Goal: Entertainment & Leisure: Consume media (video, audio)

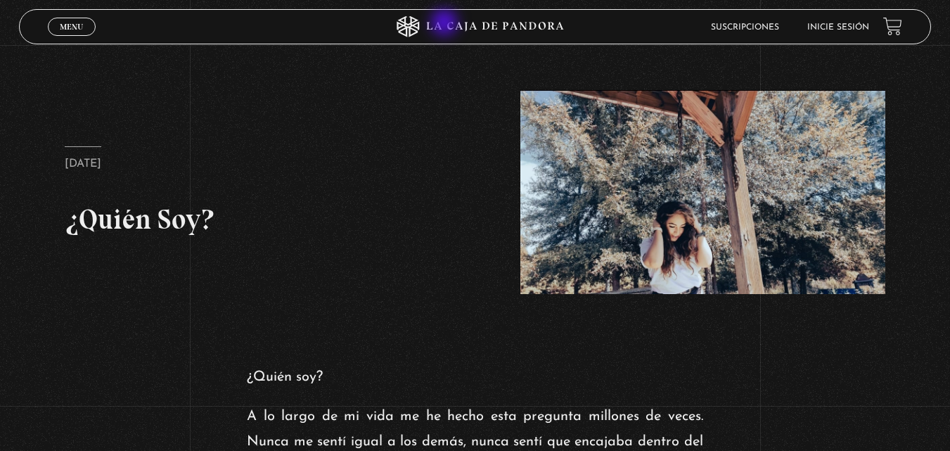
click at [446, 24] on icon at bounding box center [475, 26] width 285 height 21
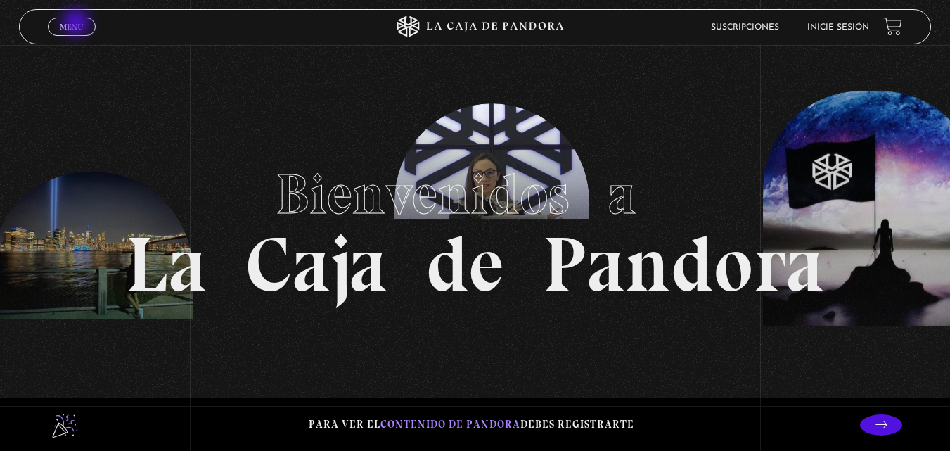
click at [77, 24] on span "Menu" at bounding box center [71, 26] width 23 height 8
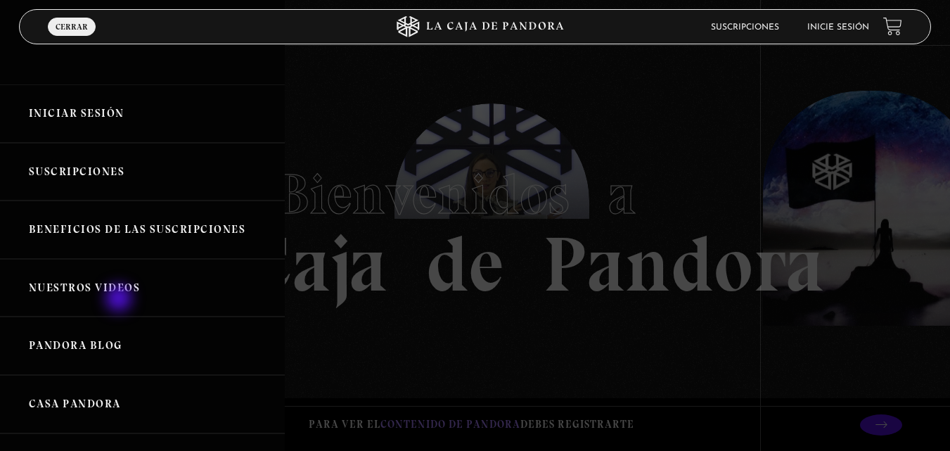
click at [120, 300] on link "Nuestros Videos" at bounding box center [142, 288] width 285 height 58
click at [127, 291] on link "Nuestros Videos" at bounding box center [142, 288] width 285 height 58
